Goal: Task Accomplishment & Management: Complete application form

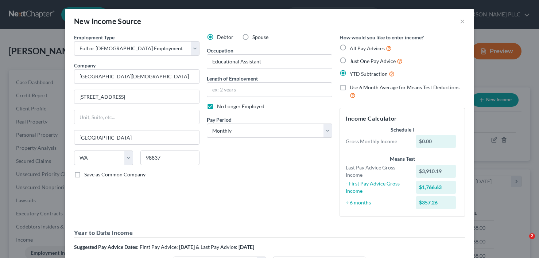
select select "0"
select select "50"
select select "0"
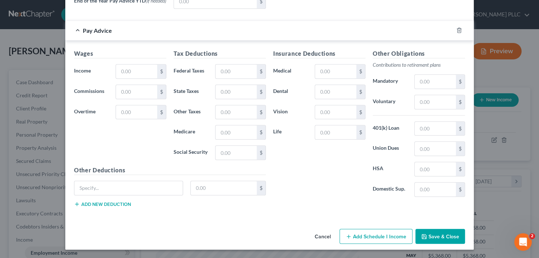
click at [325, 237] on button "Cancel" at bounding box center [323, 237] width 28 height 15
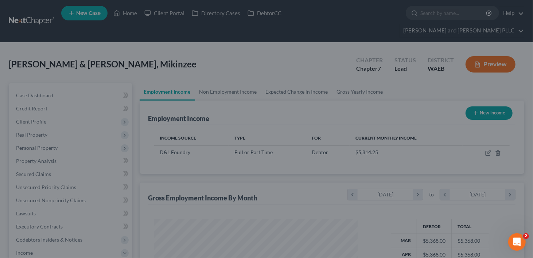
scroll to position [364588, 364502]
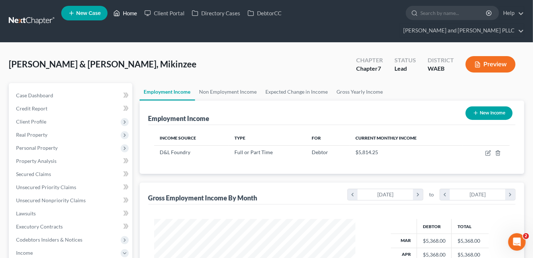
click at [130, 13] on link "Home" at bounding box center [125, 13] width 31 height 13
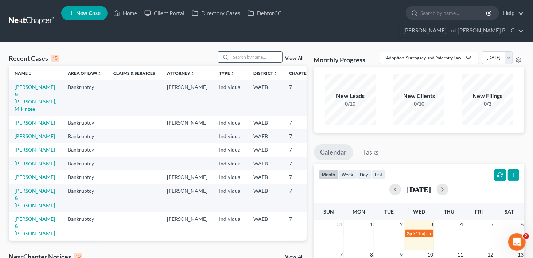
click at [237, 52] on input "search" at bounding box center [256, 57] width 51 height 11
type input "[PERSON_NAME]"
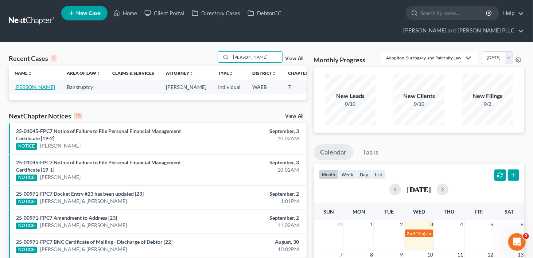
click at [16, 84] on link "[PERSON_NAME]" at bounding box center [35, 87] width 40 height 6
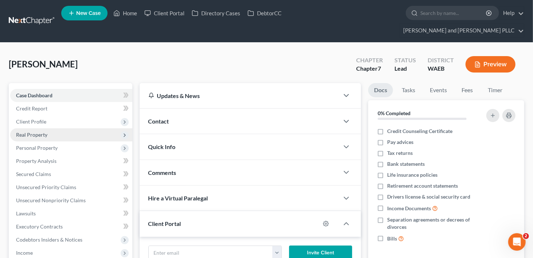
click at [56, 128] on span "Real Property" at bounding box center [71, 134] width 122 height 13
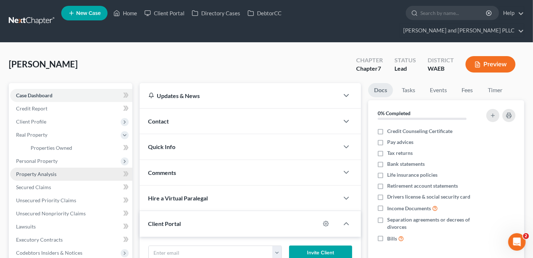
click at [33, 171] on span "Property Analysis" at bounding box center [36, 174] width 40 height 6
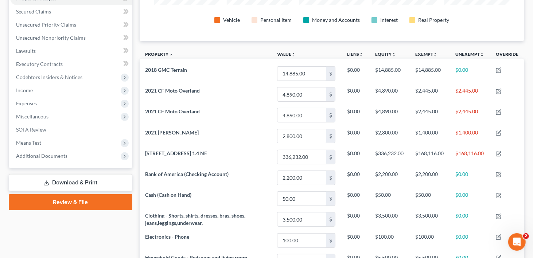
scroll to position [63, 0]
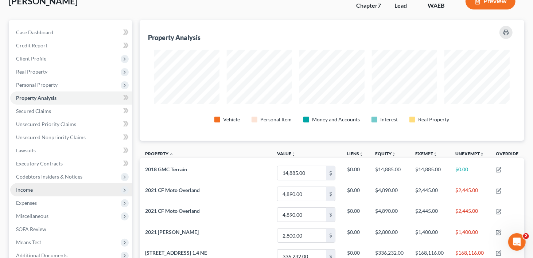
click at [32, 187] on span "Income" at bounding box center [24, 190] width 17 height 6
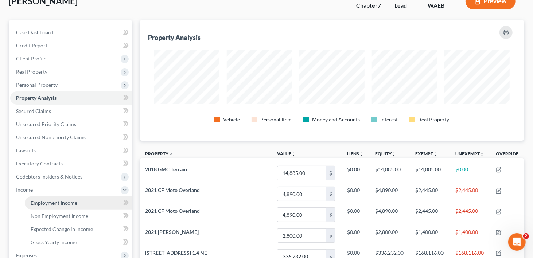
click at [54, 197] on link "Employment Income" at bounding box center [79, 203] width 108 height 13
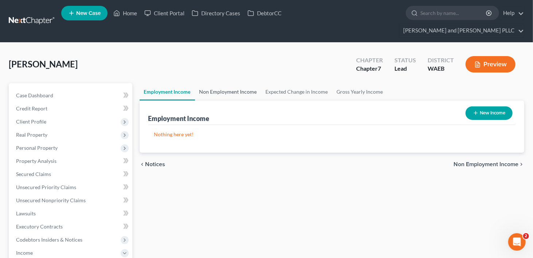
click at [215, 83] on link "Non Employment Income" at bounding box center [228, 92] width 66 height 18
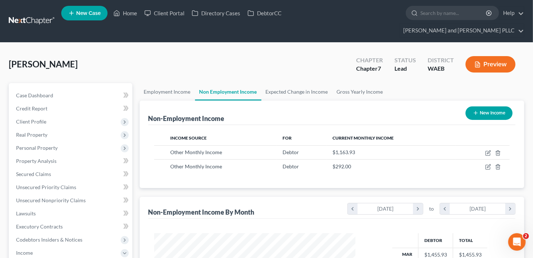
scroll to position [130, 216]
click at [273, 83] on link "Expected Change in Income" at bounding box center [297, 92] width 71 height 18
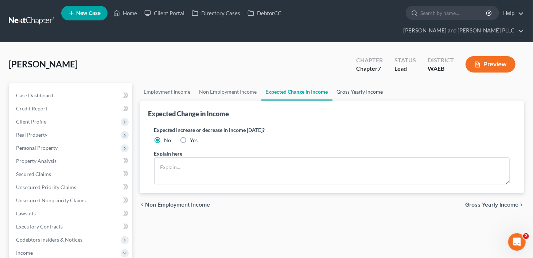
click at [362, 83] on link "Gross Yearly Income" at bounding box center [360, 92] width 55 height 18
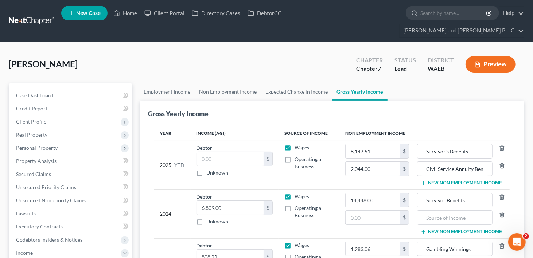
click at [295, 144] on label "Wages" at bounding box center [302, 147] width 15 height 7
click at [298, 144] on input "Wages" at bounding box center [300, 146] width 5 height 5
checkbox input "false"
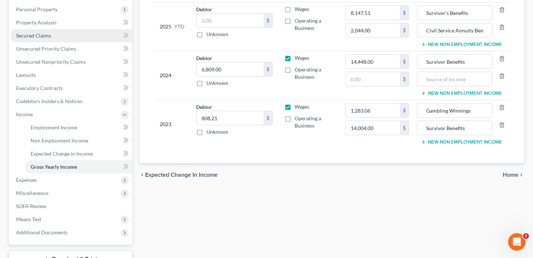
scroll to position [146, 0]
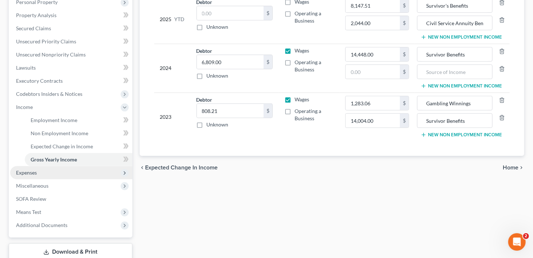
click at [54, 166] on span "Expenses" at bounding box center [71, 172] width 122 height 13
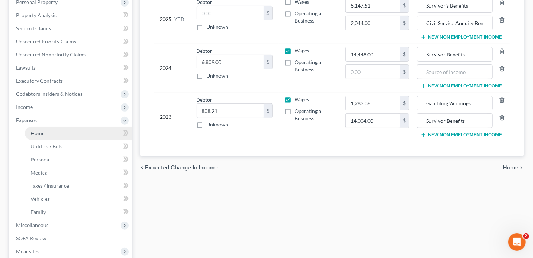
click at [45, 127] on link "Home" at bounding box center [79, 133] width 108 height 13
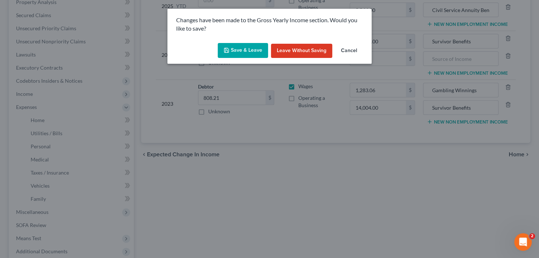
click at [235, 53] on button "Save & Leave" at bounding box center [243, 50] width 50 height 15
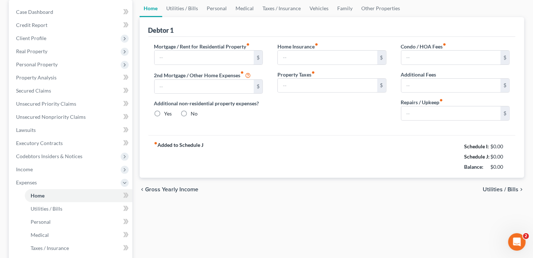
type input "0.00"
radio input "true"
type input "0.00"
type input "38.83"
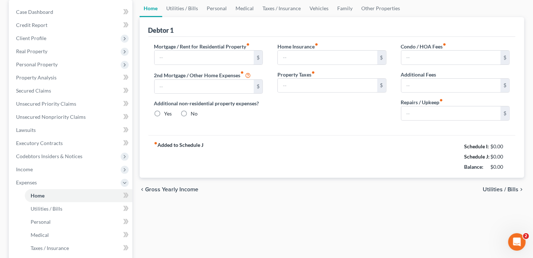
type input "0.00"
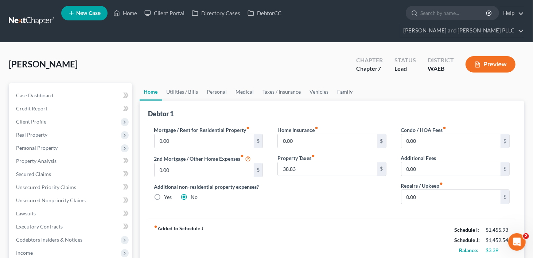
click at [346, 83] on link "Family" at bounding box center [345, 92] width 24 height 18
